Goal: Task Accomplishment & Management: Manage account settings

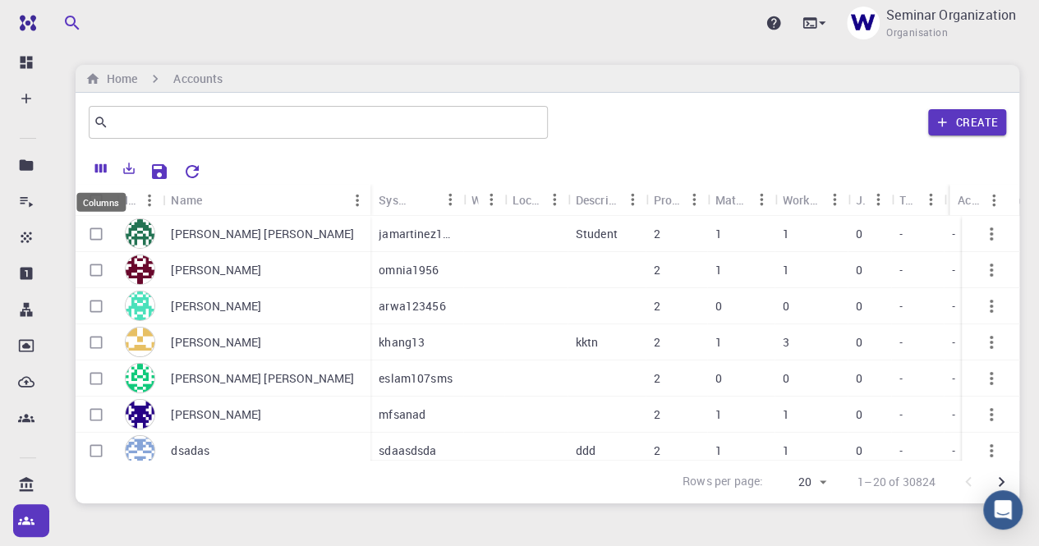
click at [104, 166] on icon "Columns" at bounding box center [101, 168] width 12 height 9
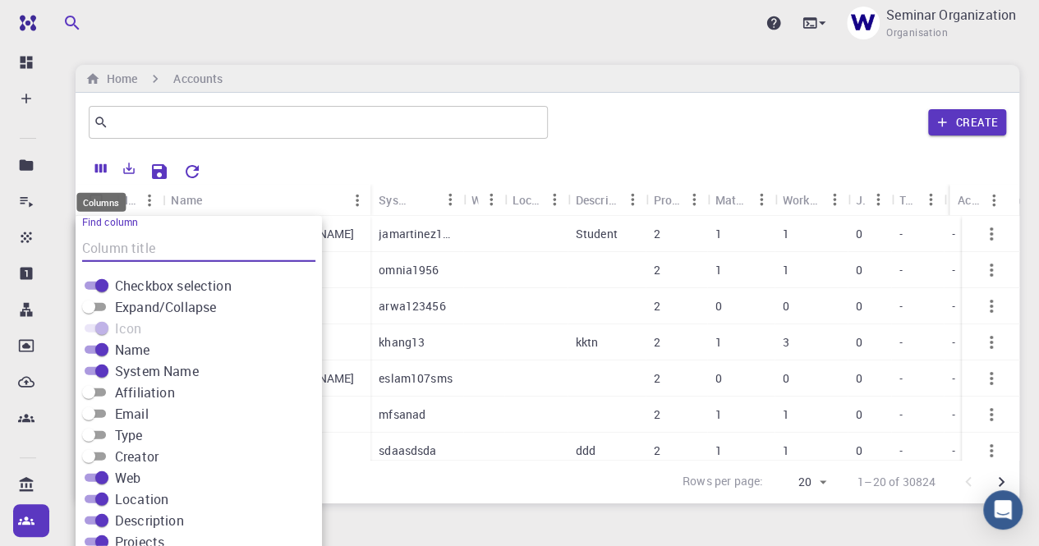
scroll to position [39, 0]
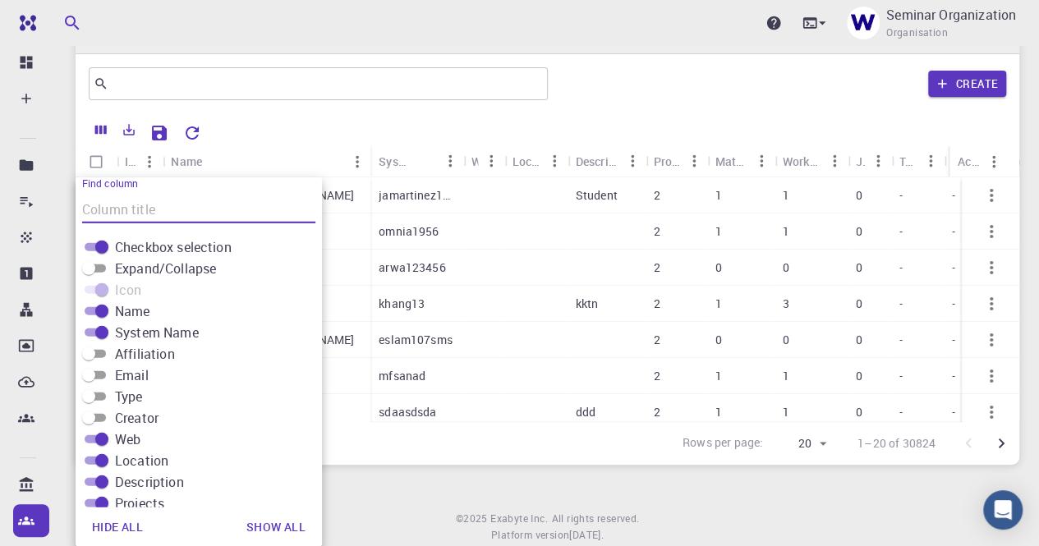
drag, startPoint x: 104, startPoint y: 352, endPoint x: 99, endPoint y: 367, distance: 16.6
click at [104, 351] on input "Affiliation" at bounding box center [88, 354] width 59 height 20
checkbox input "true"
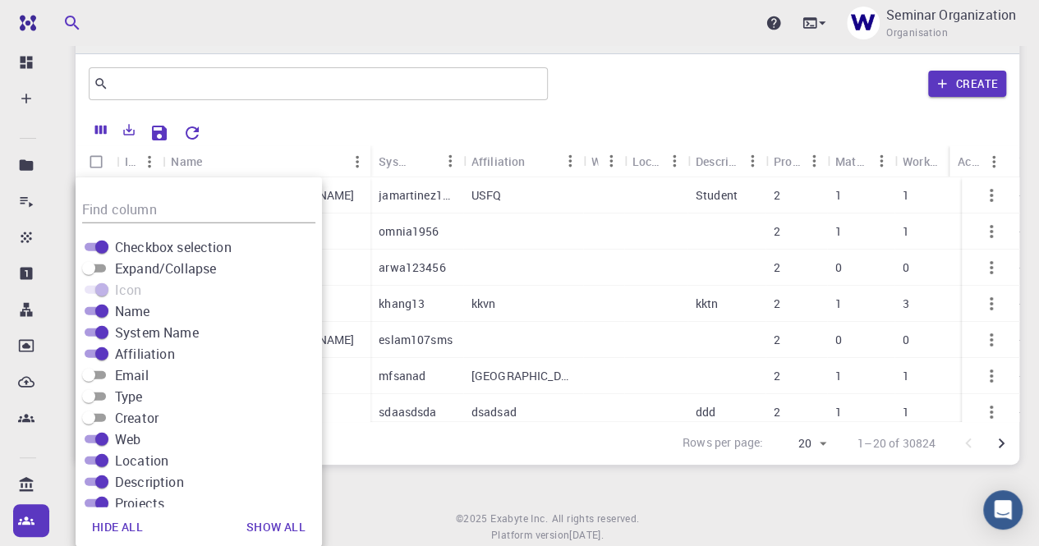
click at [99, 371] on input "Email" at bounding box center [88, 376] width 59 height 20
checkbox input "true"
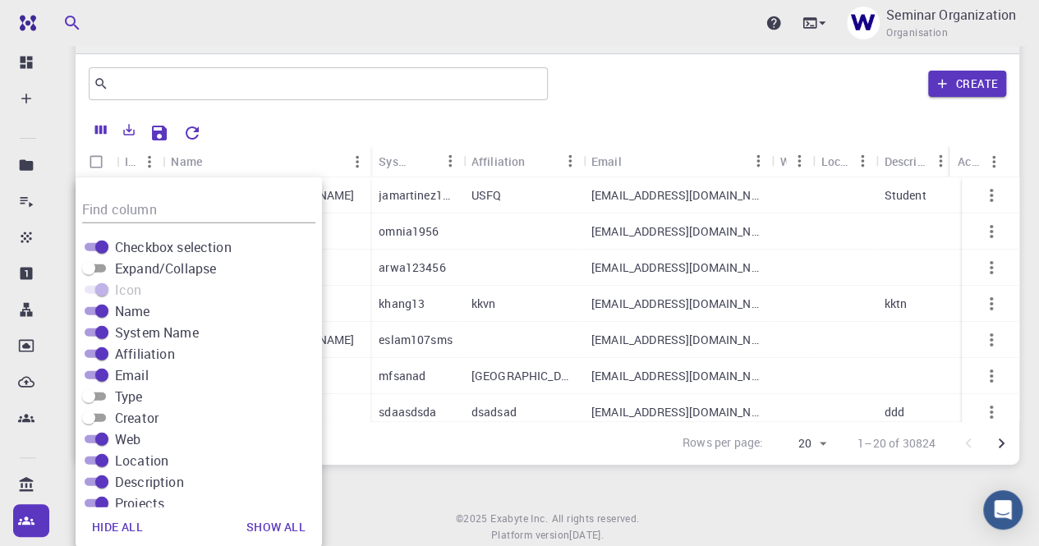
click at [358, 454] on div "Rows per page: 20 20 1–20 of 30824" at bounding box center [548, 443] width 944 height 44
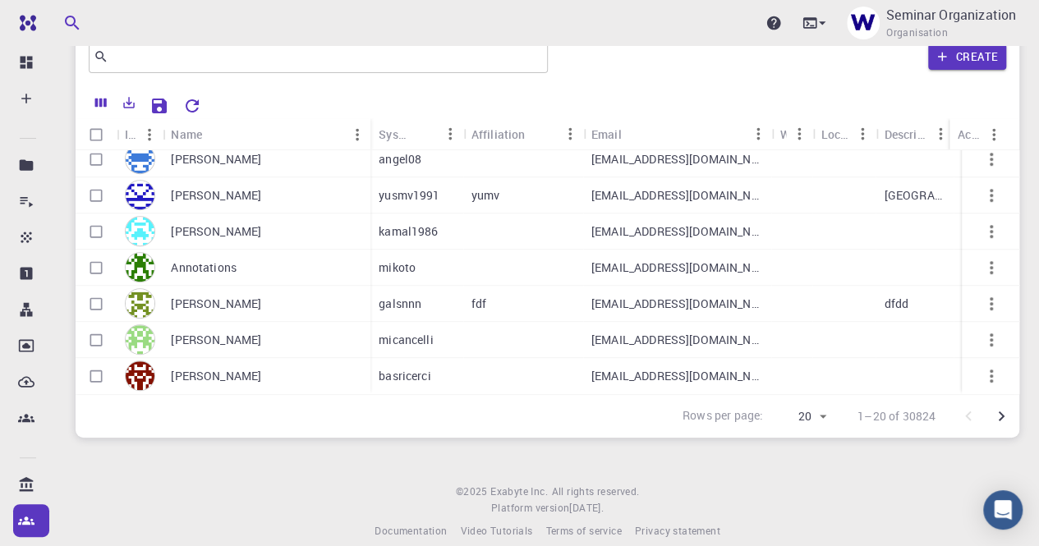
scroll to position [86, 0]
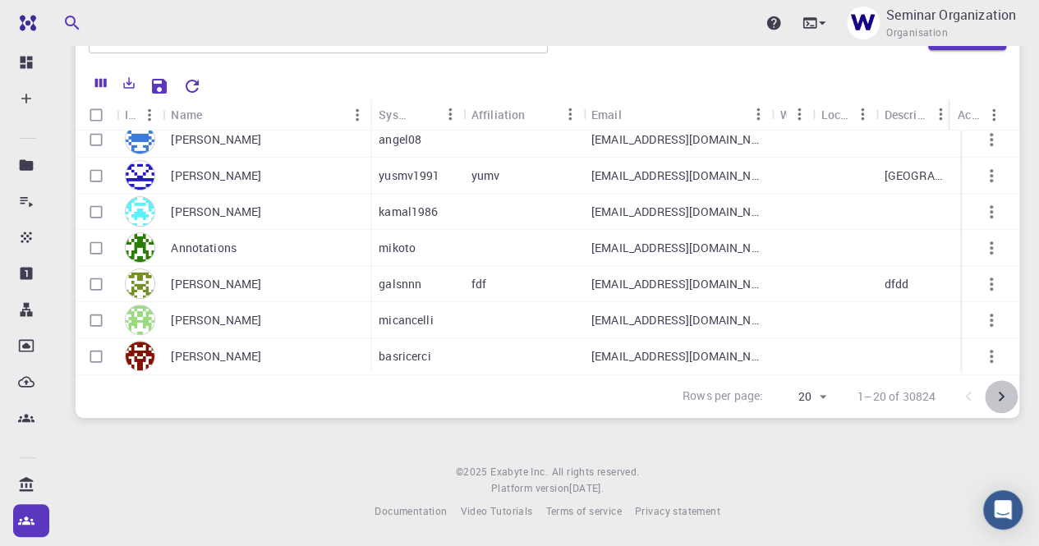
click at [1004, 389] on icon "Go to next page" at bounding box center [1002, 397] width 20 height 20
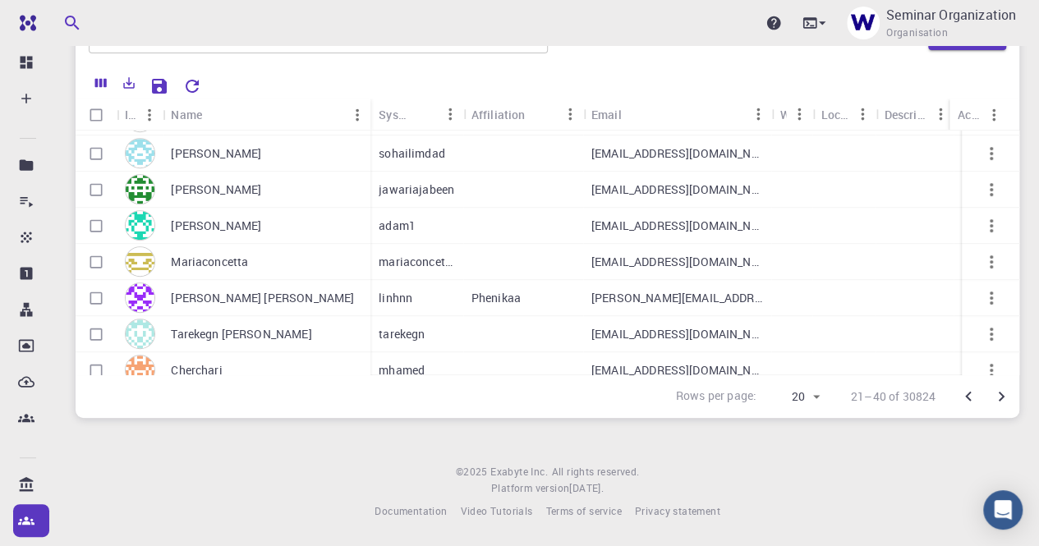
scroll to position [491, 0]
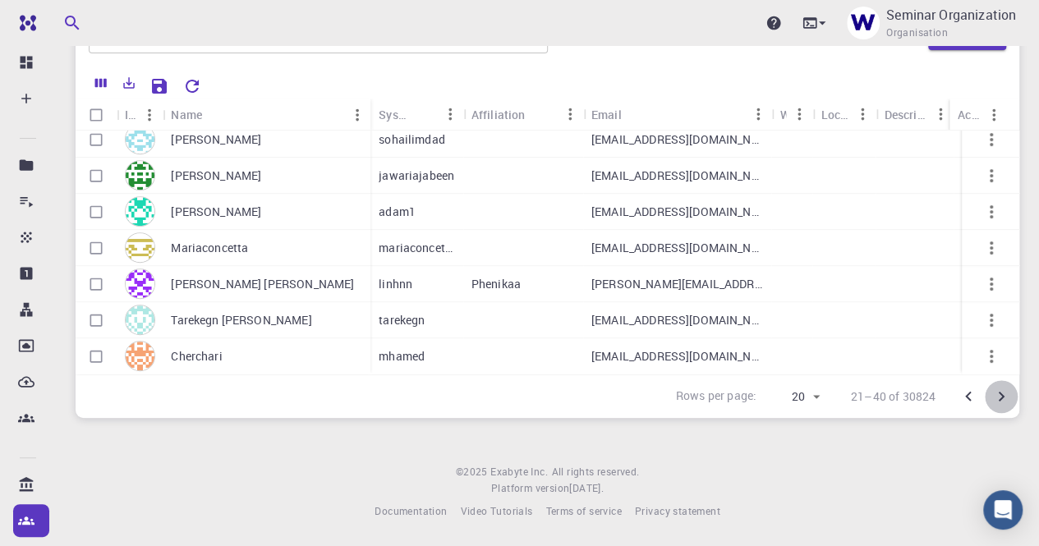
click at [1009, 394] on icon "Go to next page" at bounding box center [1002, 397] width 20 height 20
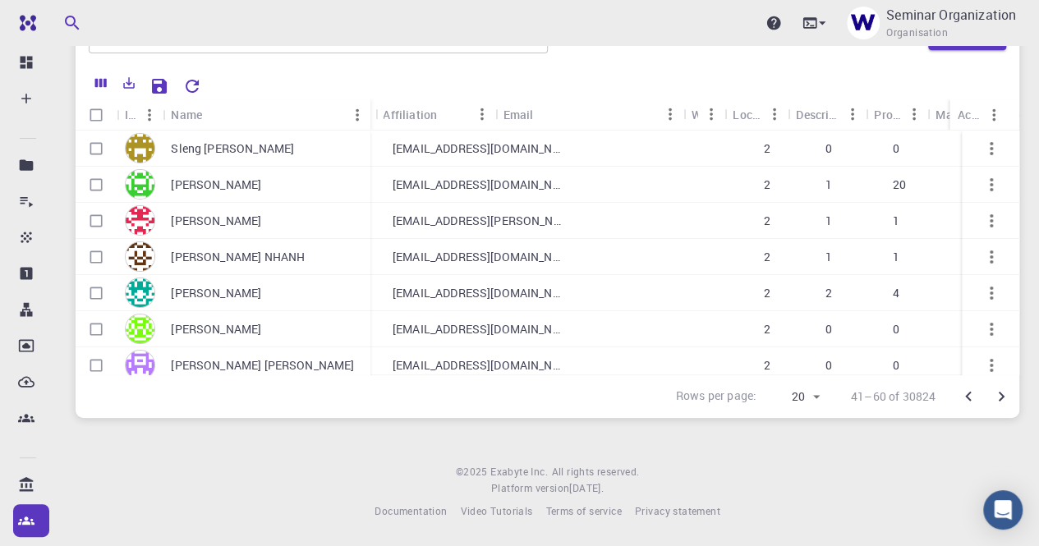
scroll to position [0, 0]
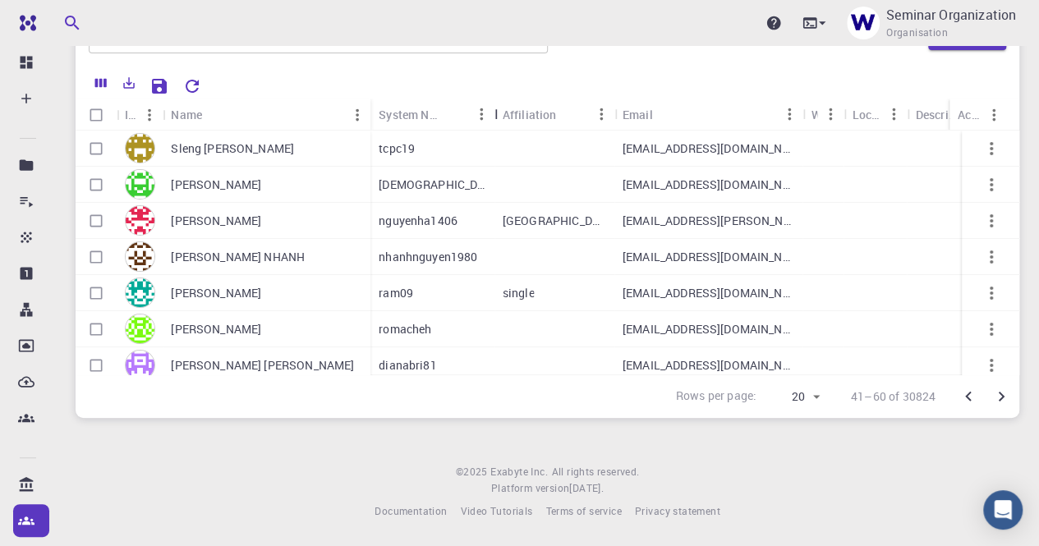
drag, startPoint x: 468, startPoint y: 114, endPoint x: 499, endPoint y: 114, distance: 31.2
click at [499, 114] on div "System Name" at bounding box center [496, 115] width 16 height 32
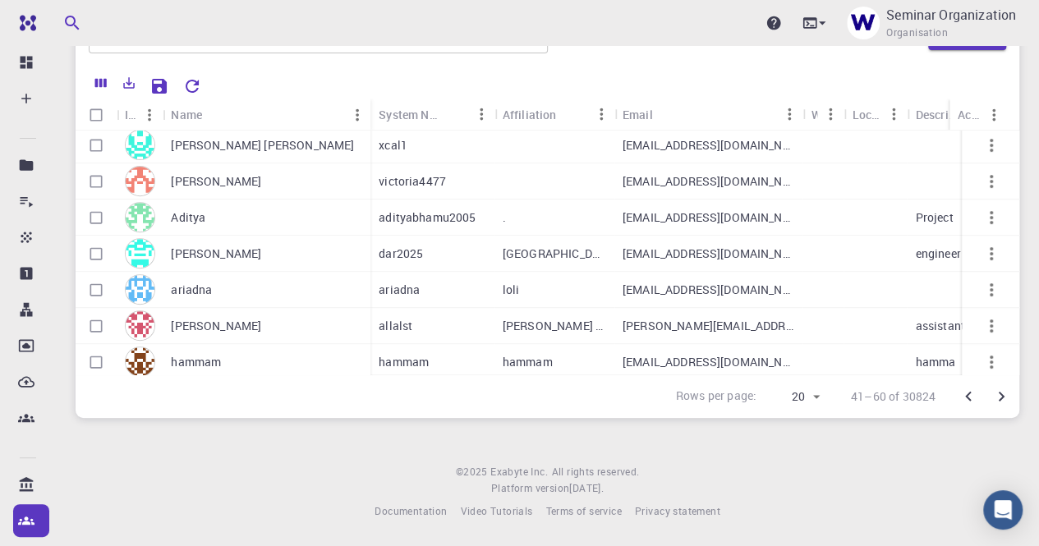
scroll to position [491, 0]
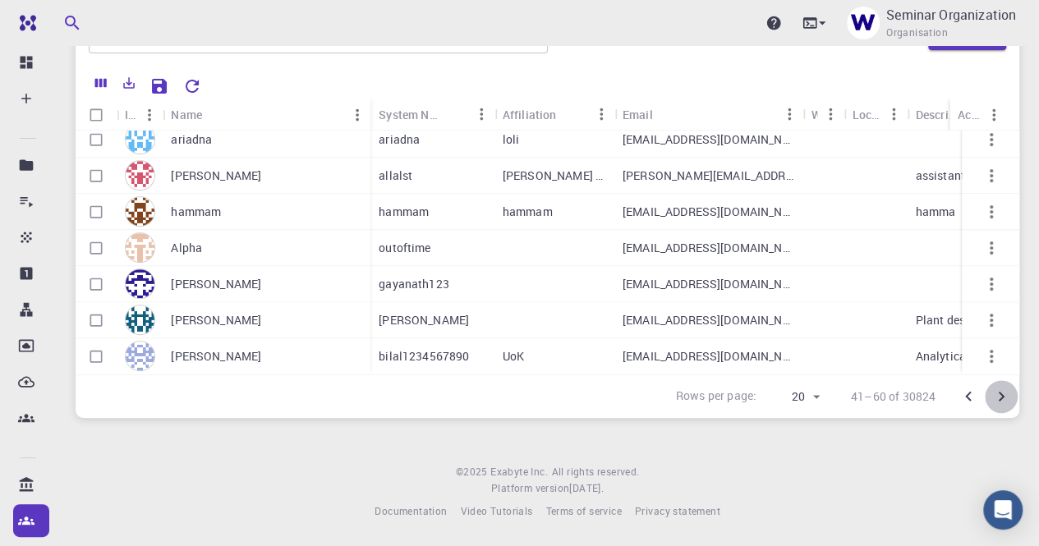
click at [997, 396] on icon "Go to next page" at bounding box center [1002, 397] width 20 height 20
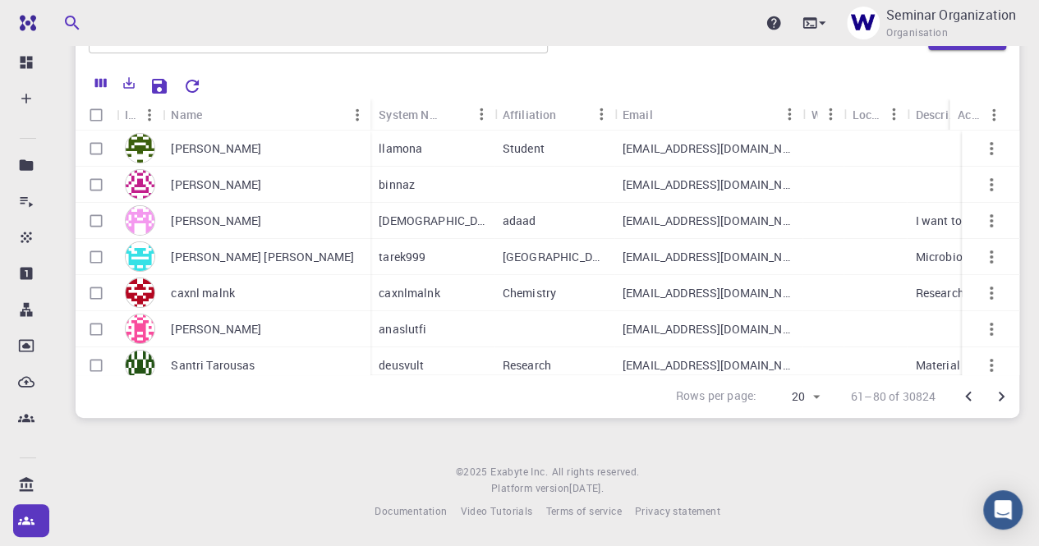
click at [979, 375] on div "Rows per page: 20 20 61–80 of 30824" at bounding box center [837, 396] width 363 height 43
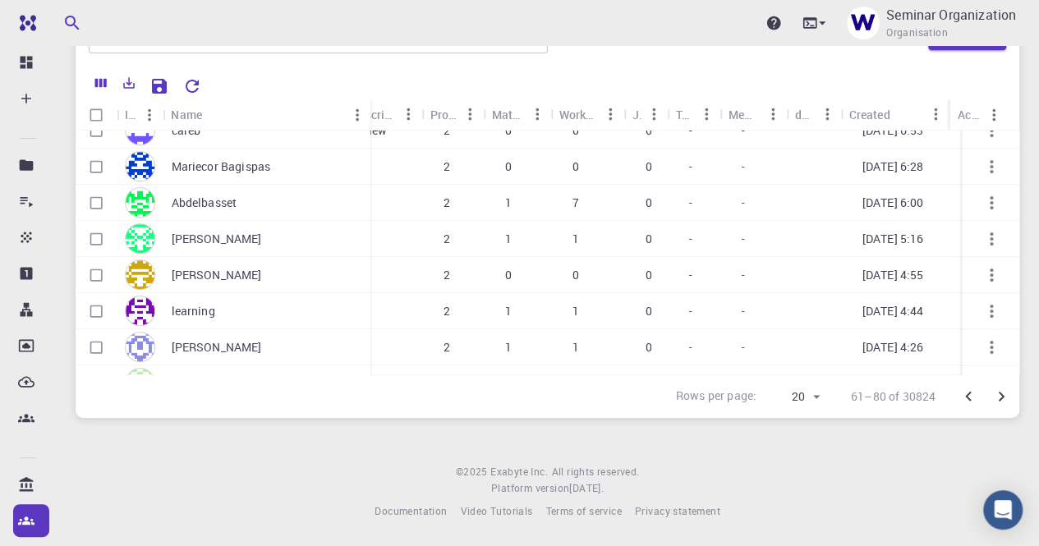
scroll to position [416, 0]
